Goal: Communication & Community: Answer question/provide support

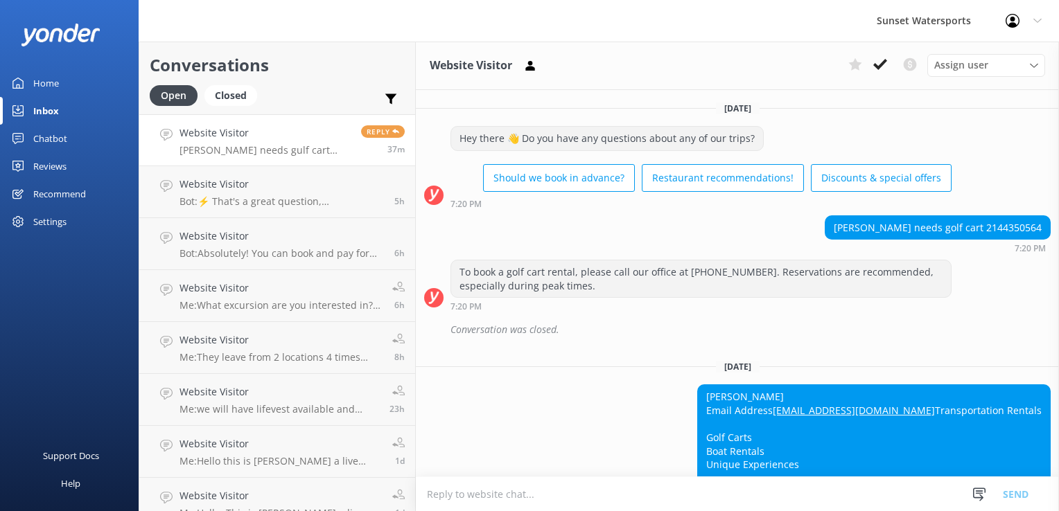
scroll to position [22732, 0]
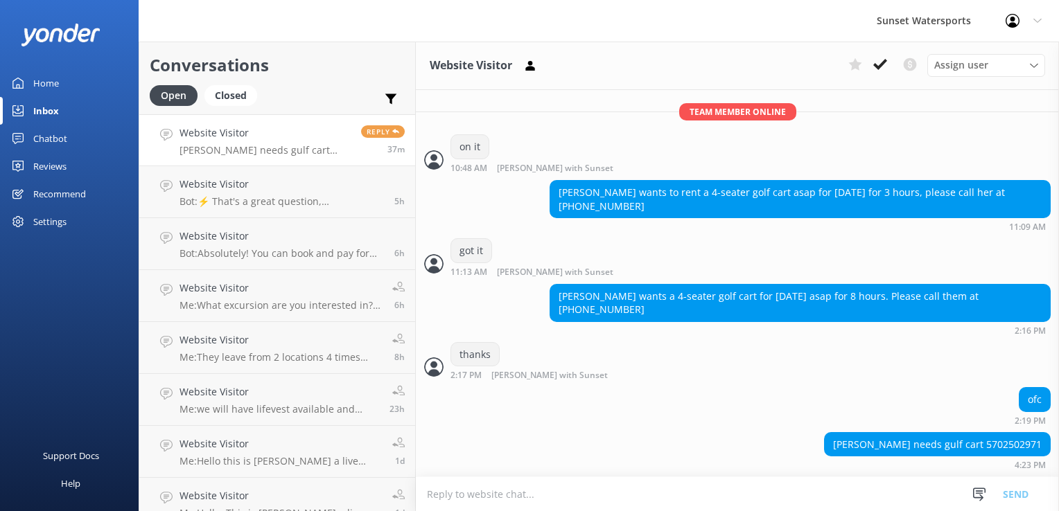
click at [483, 495] on textarea at bounding box center [737, 495] width 643 height 34
type textarea "thx"
click at [485, 496] on textarea "thx" at bounding box center [737, 495] width 643 height 34
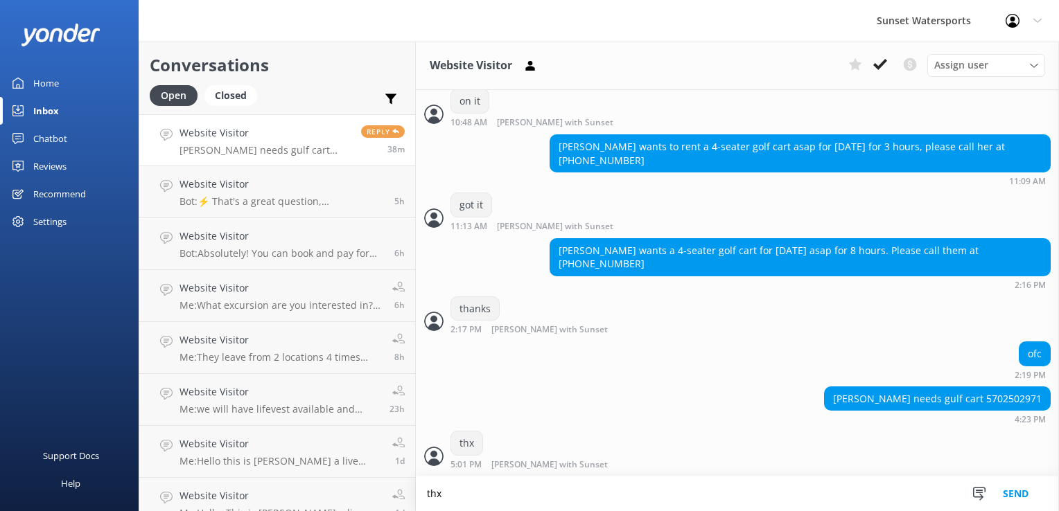
scroll to position [22777, 0]
type textarea "thx"
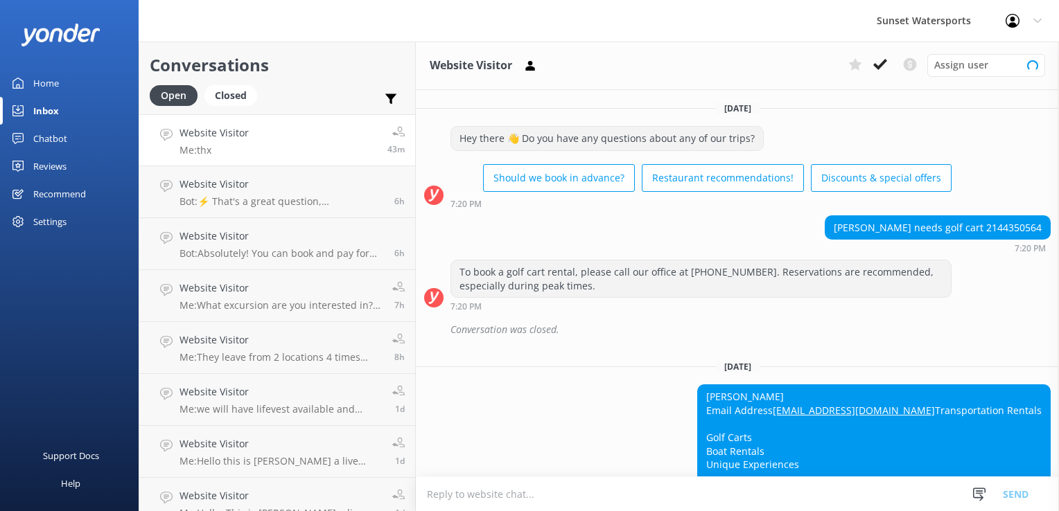
click at [349, 147] on link "Website Visitor Me: thx 43m" at bounding box center [277, 140] width 276 height 52
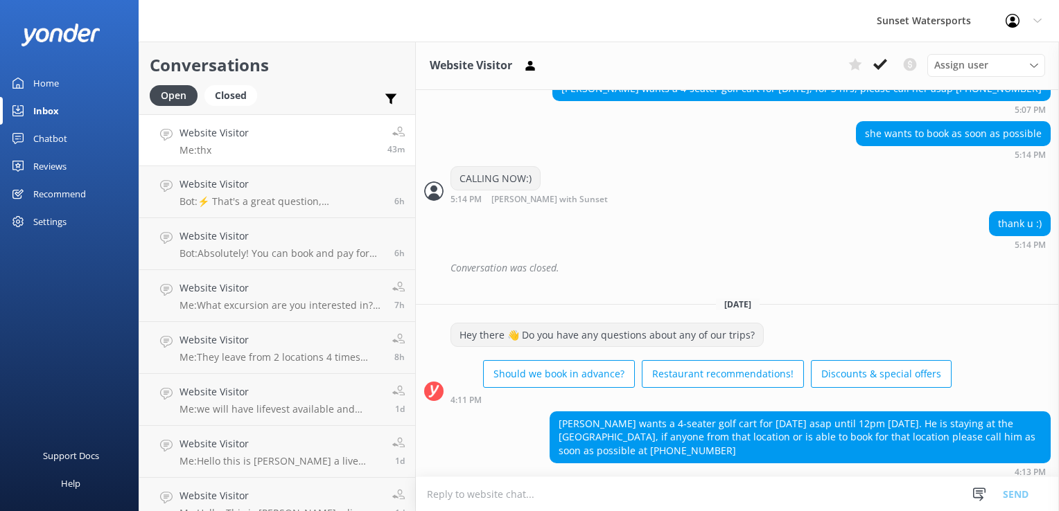
scroll to position [22777, 0]
